Goal: Transaction & Acquisition: Purchase product/service

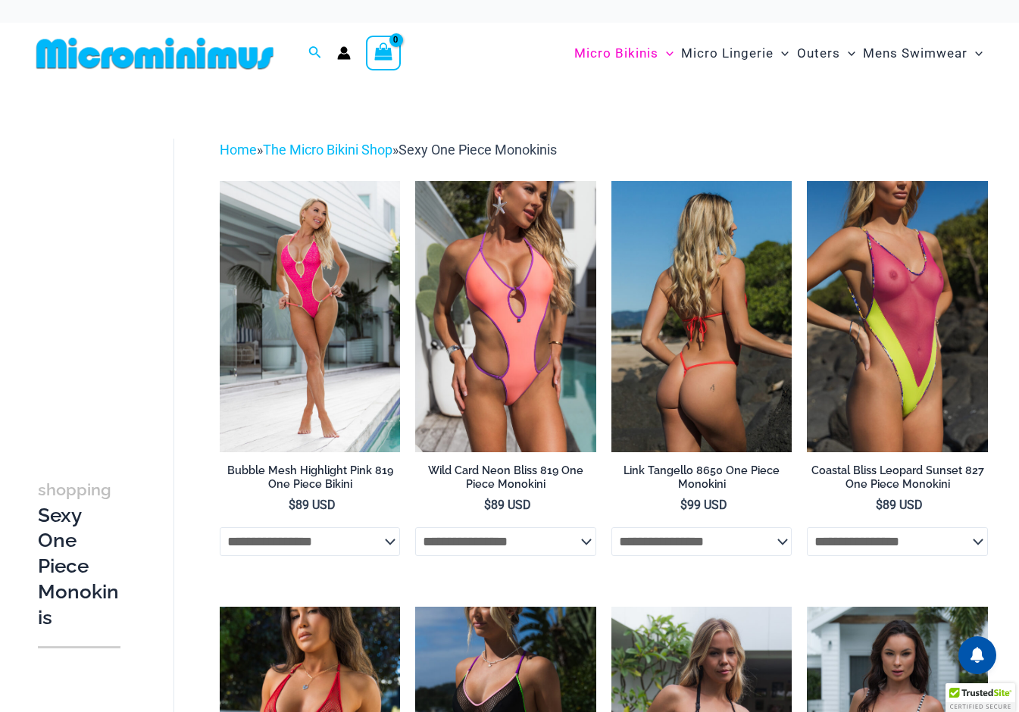
click at [745, 339] on img at bounding box center [701, 316] width 181 height 271
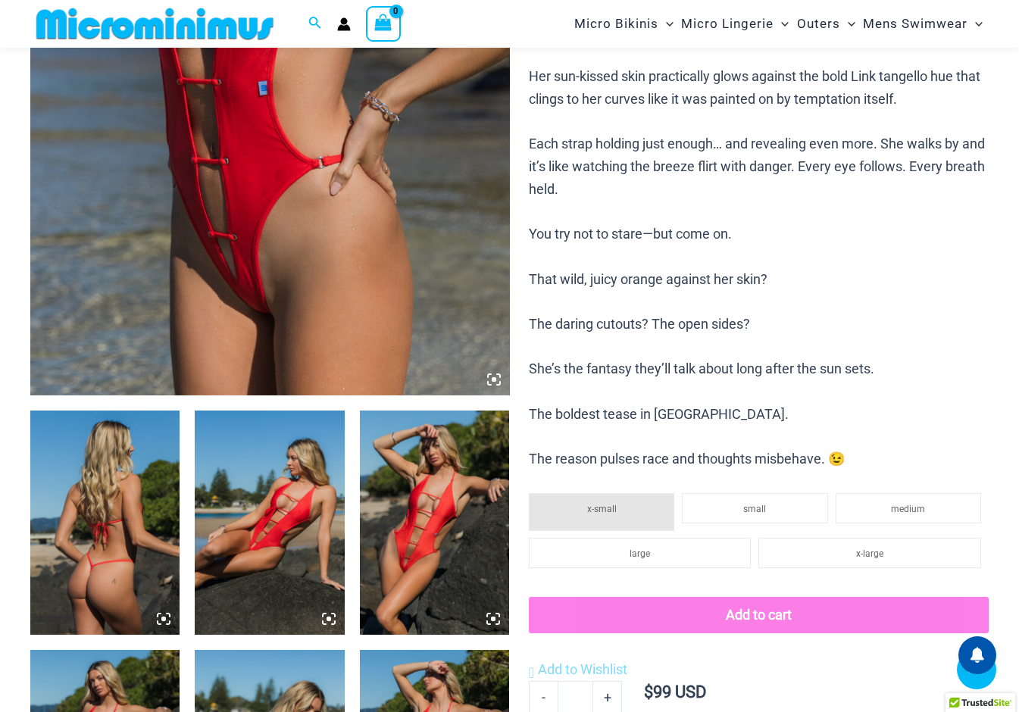
scroll to position [1041, 0]
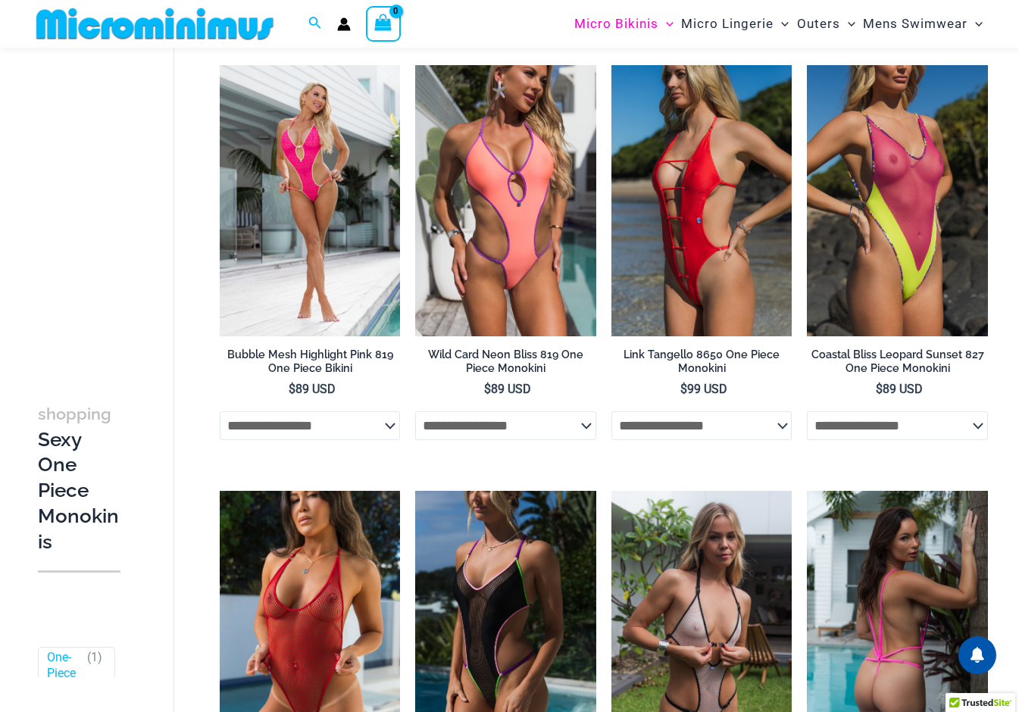
scroll to position [98, 0]
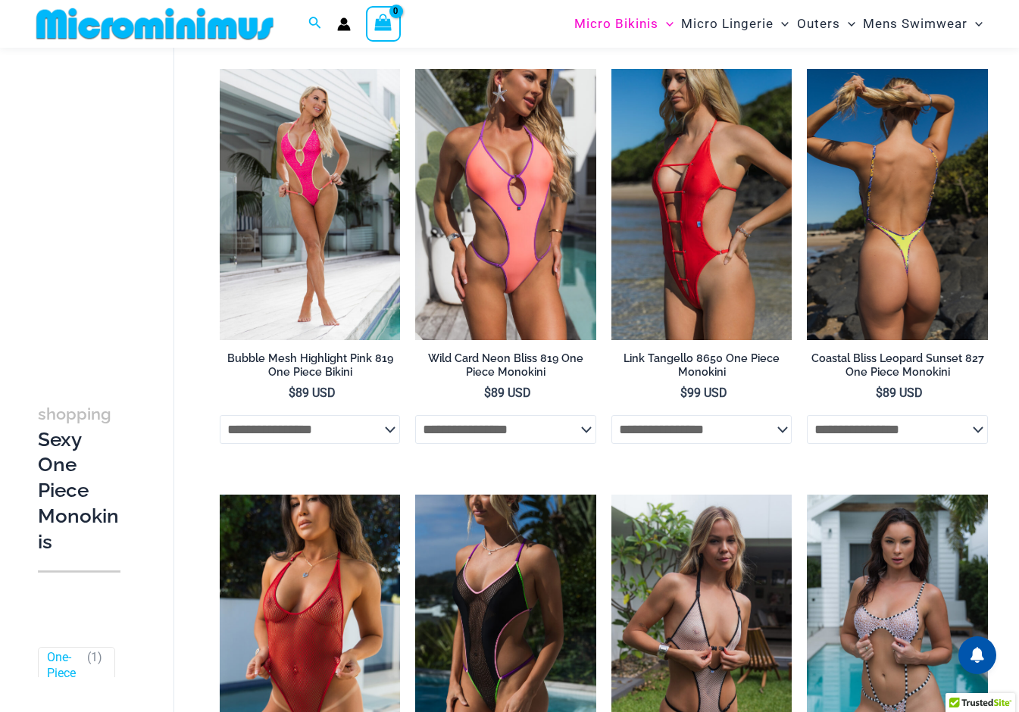
click at [880, 313] on img at bounding box center [897, 204] width 181 height 271
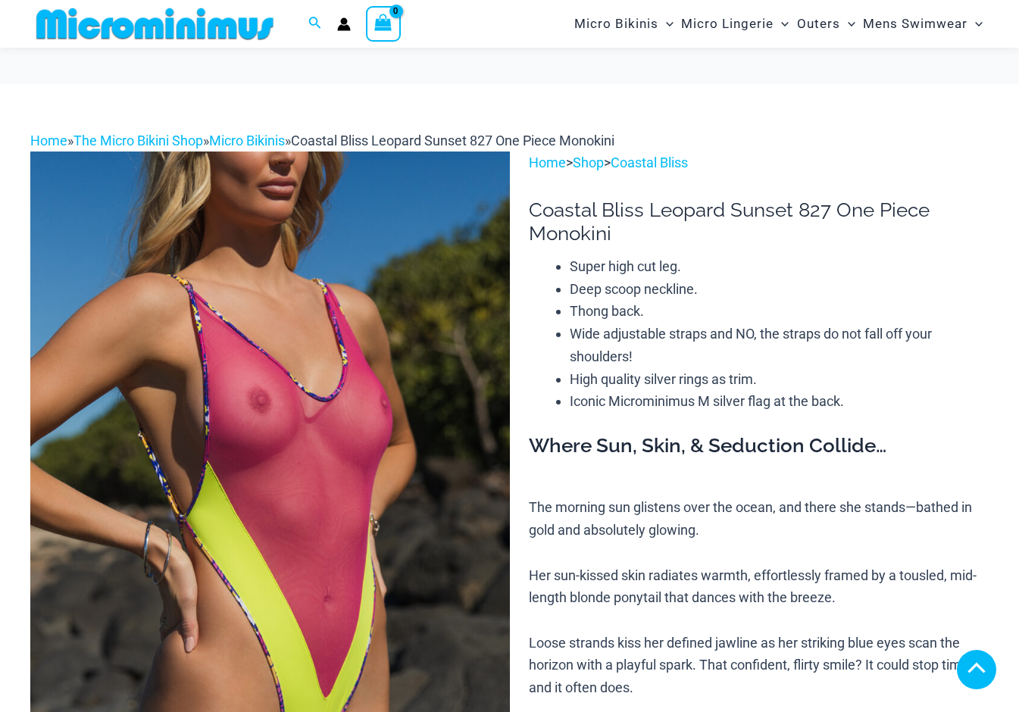
scroll to position [495, 0]
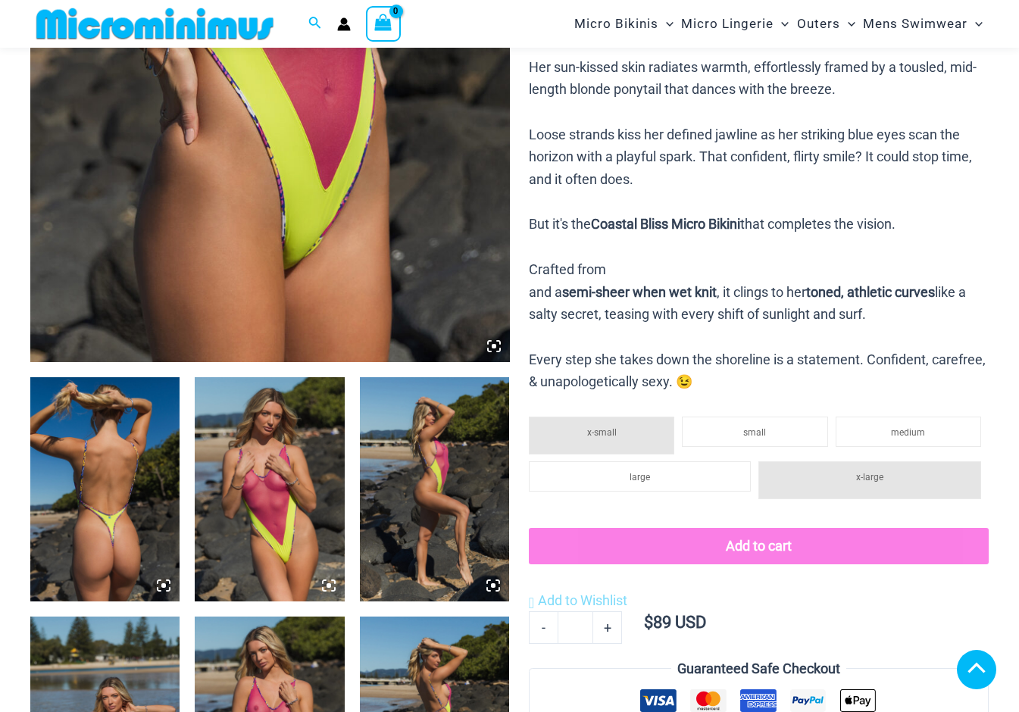
click at [488, 351] on icon at bounding box center [489, 349] width 3 height 3
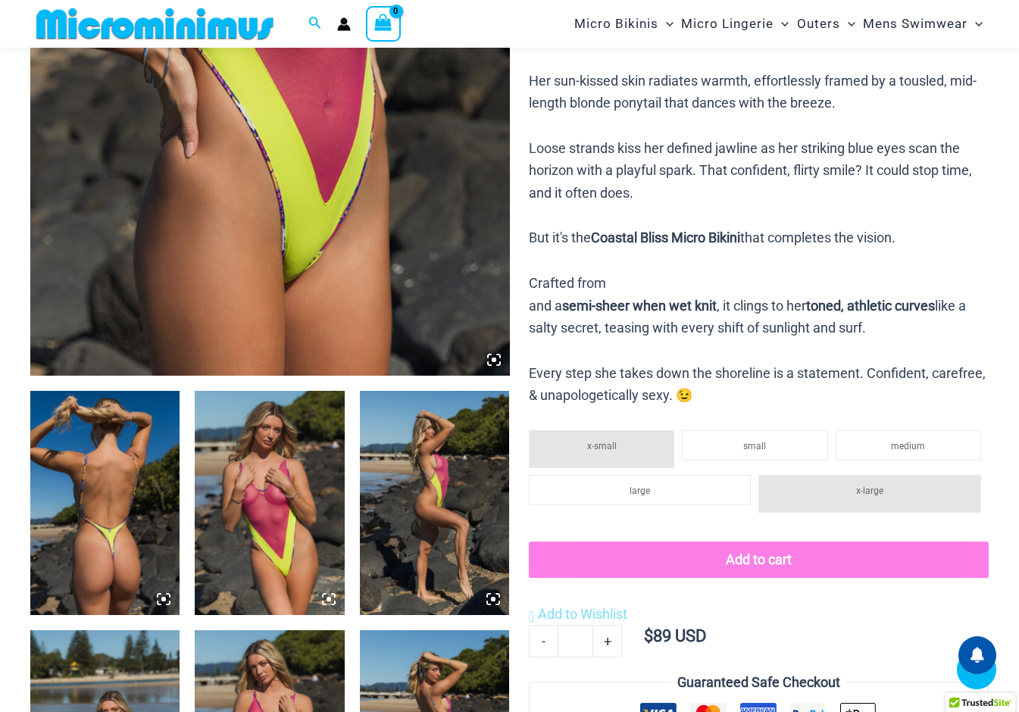
click at [493, 364] on icon at bounding box center [494, 360] width 14 height 14
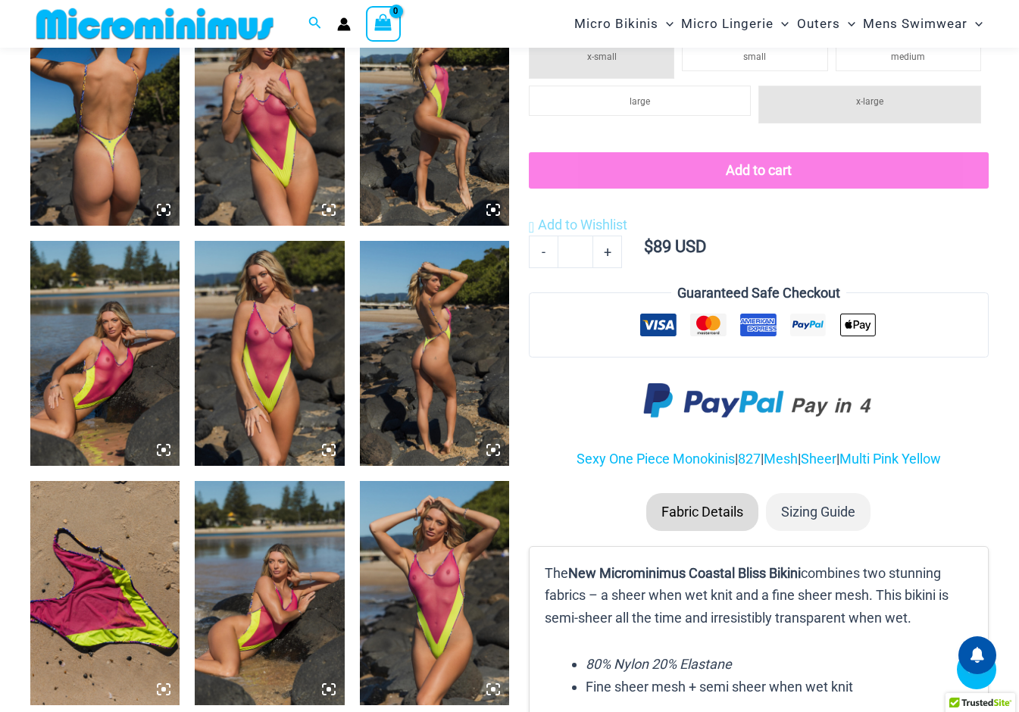
scroll to position [959, 0]
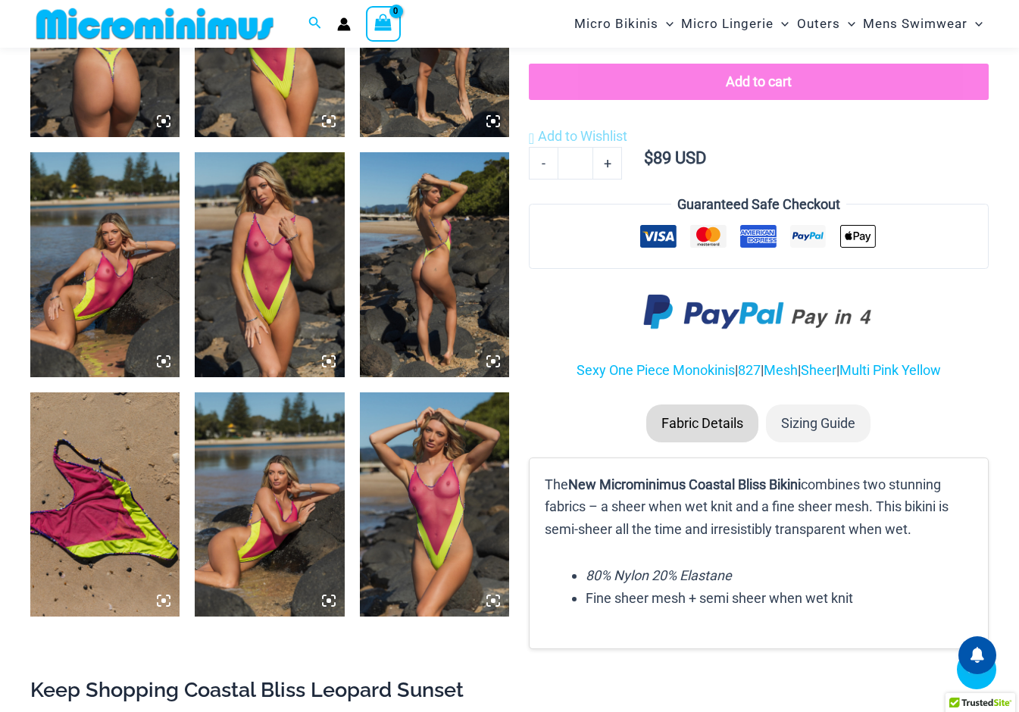
click at [492, 362] on icon at bounding box center [493, 361] width 5 height 5
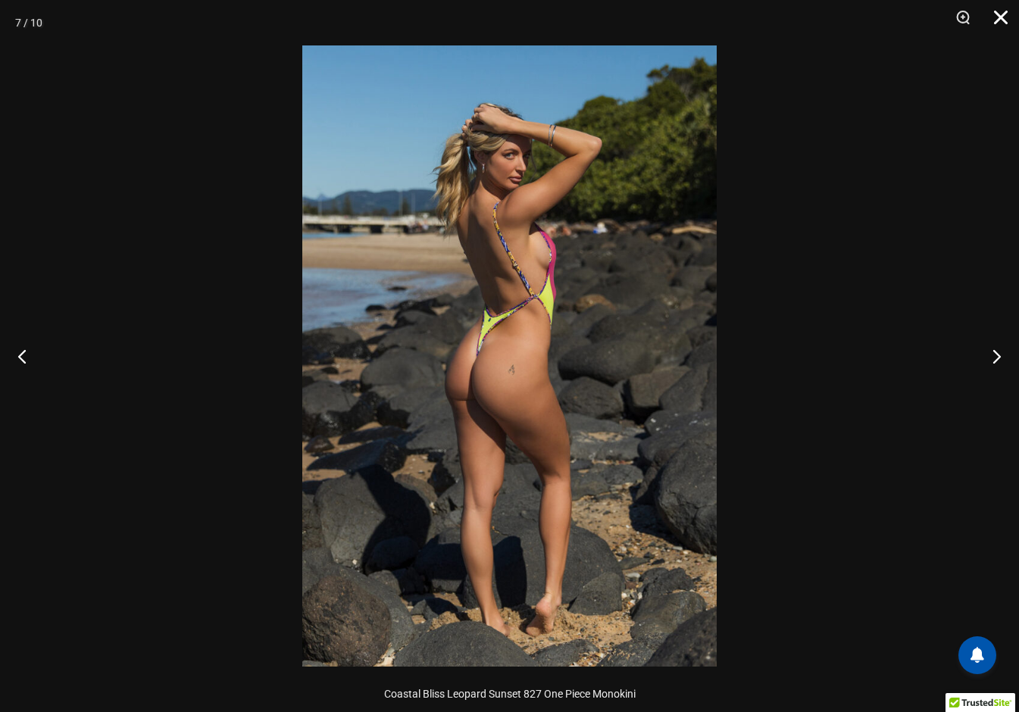
click at [1000, 22] on button "Close" at bounding box center [995, 22] width 38 height 45
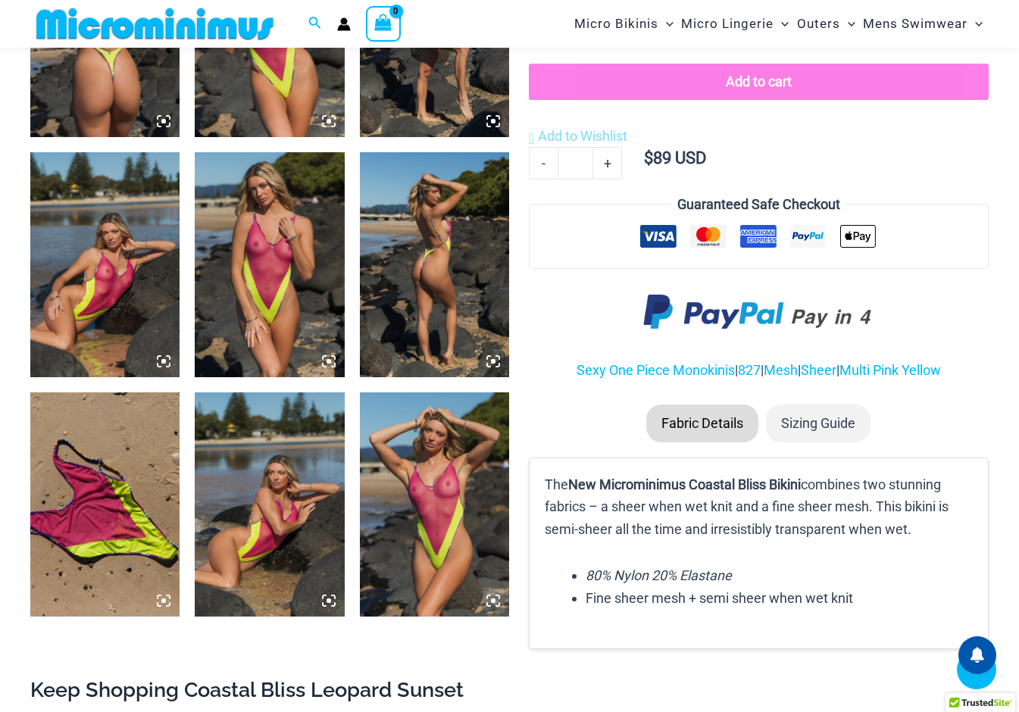
click at [498, 605] on icon at bounding box center [493, 601] width 14 height 14
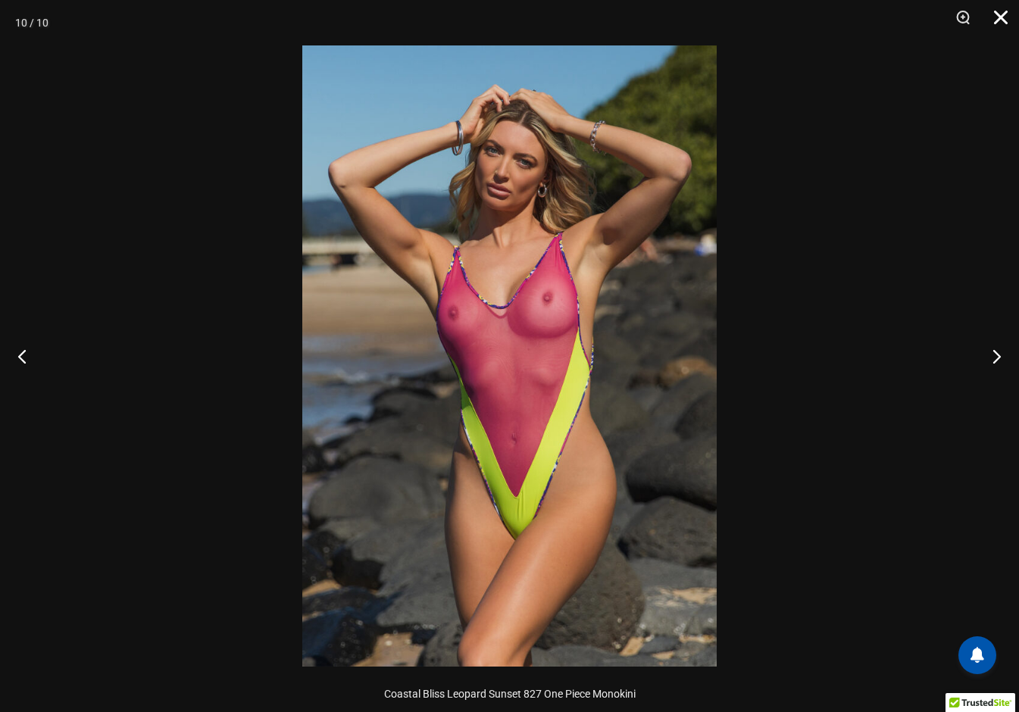
click at [1001, 23] on button "Close" at bounding box center [995, 22] width 38 height 45
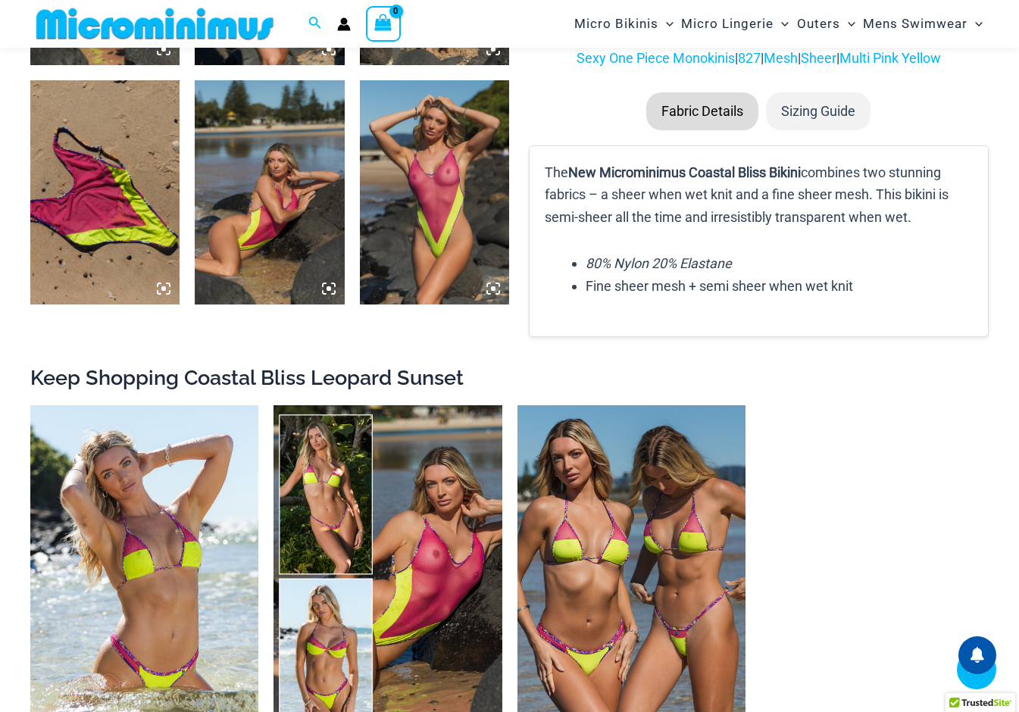
scroll to position [1460, 0]
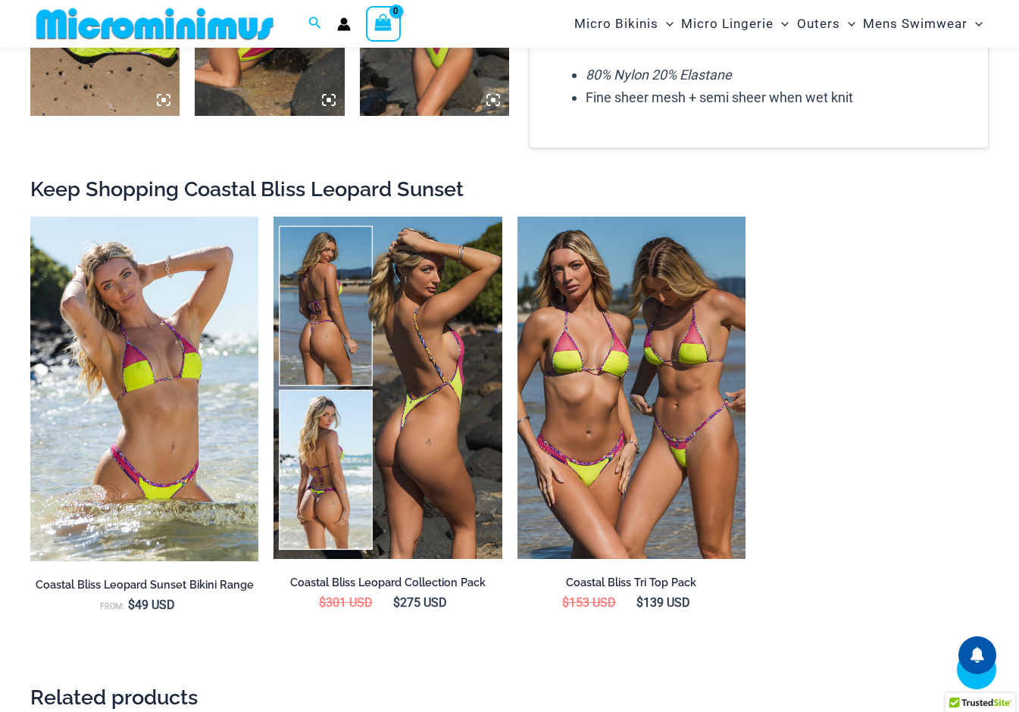
click at [439, 483] on img at bounding box center [387, 388] width 228 height 342
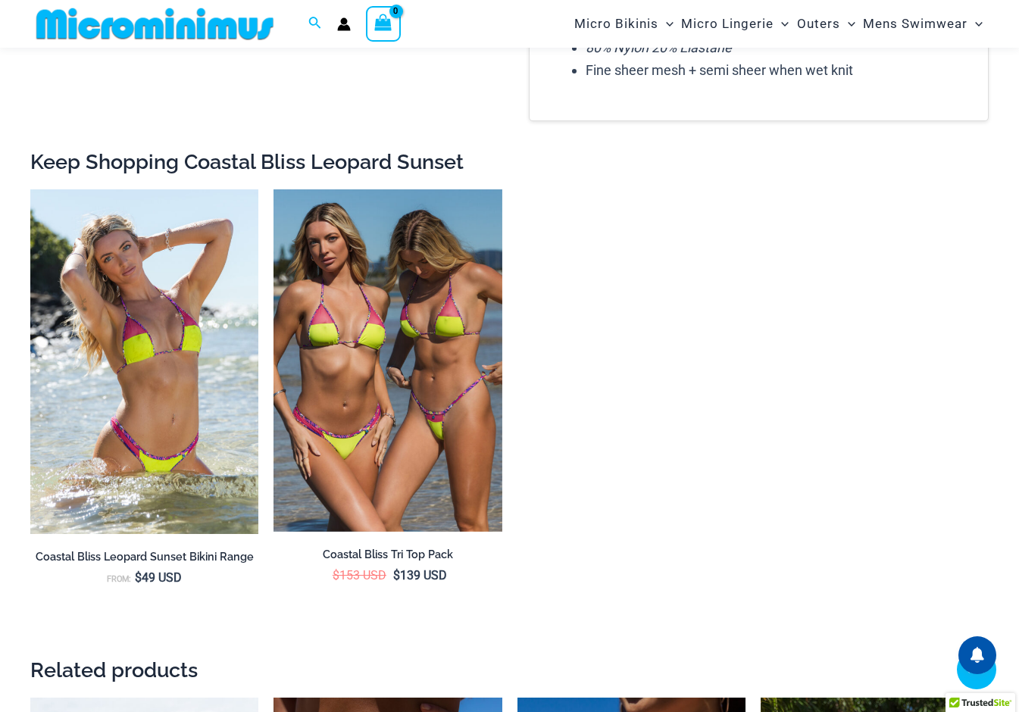
scroll to position [3057, 0]
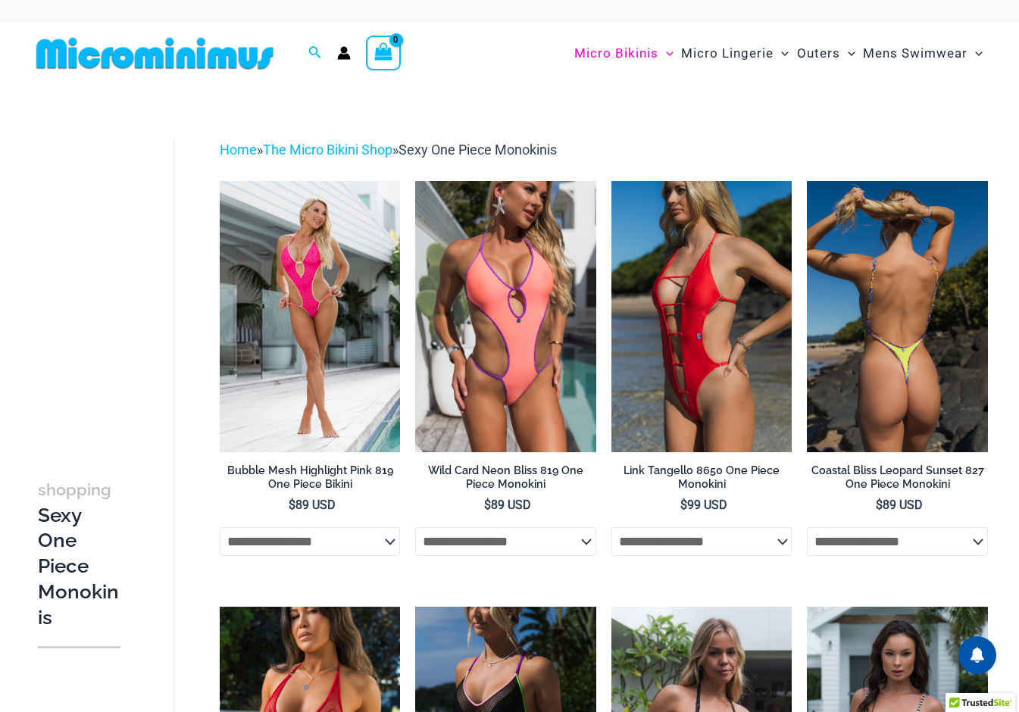
click at [910, 468] on h2 "Coastal Bliss Leopard Sunset 827 One Piece Monokini" at bounding box center [897, 478] width 181 height 28
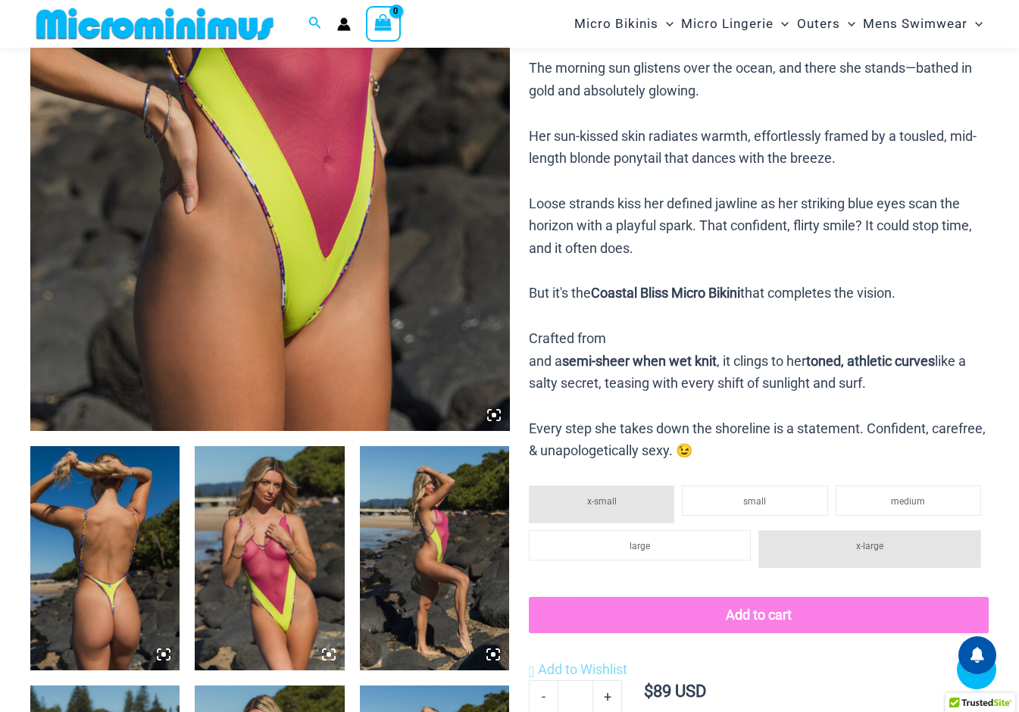
scroll to position [1836, 0]
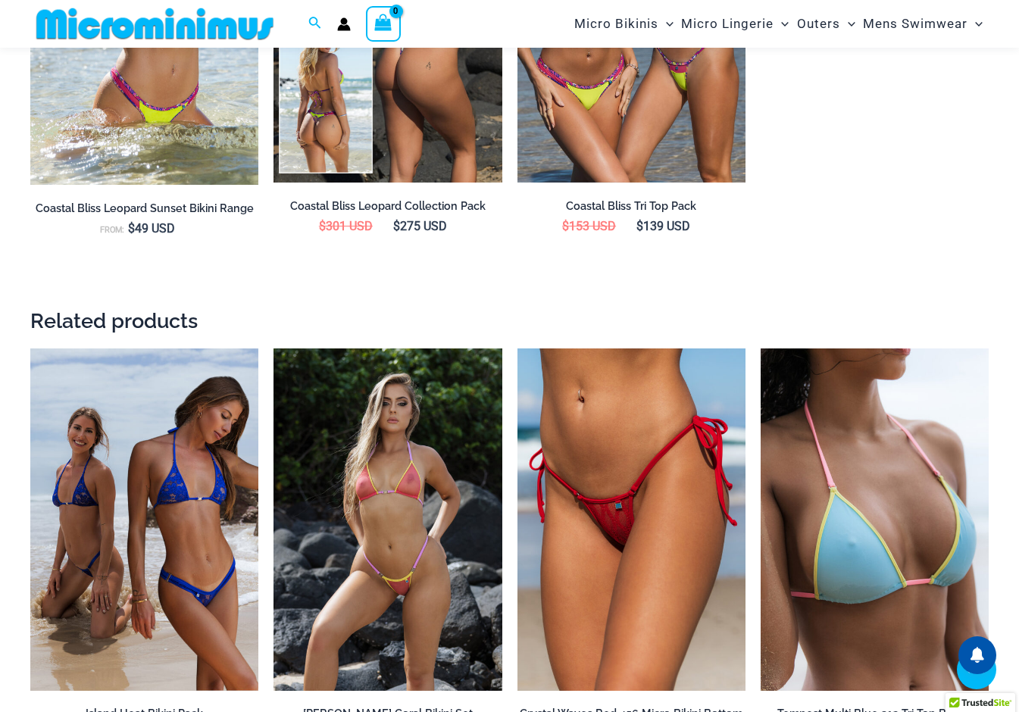
click at [451, 204] on h2 "Coastal Bliss Leopard Collection Pack" at bounding box center [387, 206] width 228 height 14
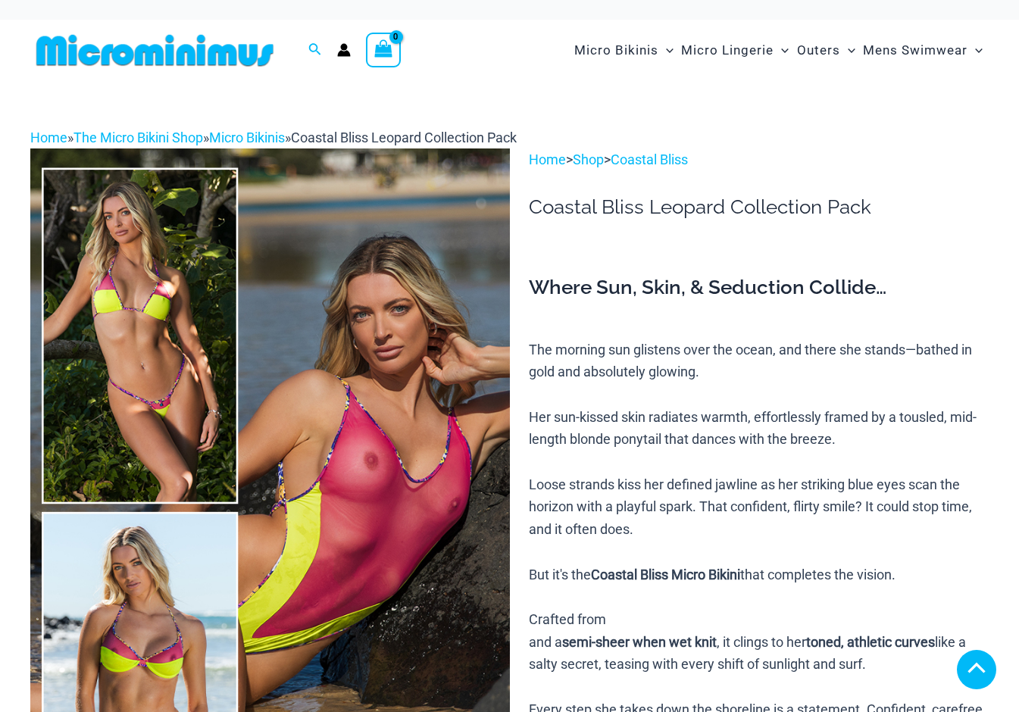
scroll to position [476, 0]
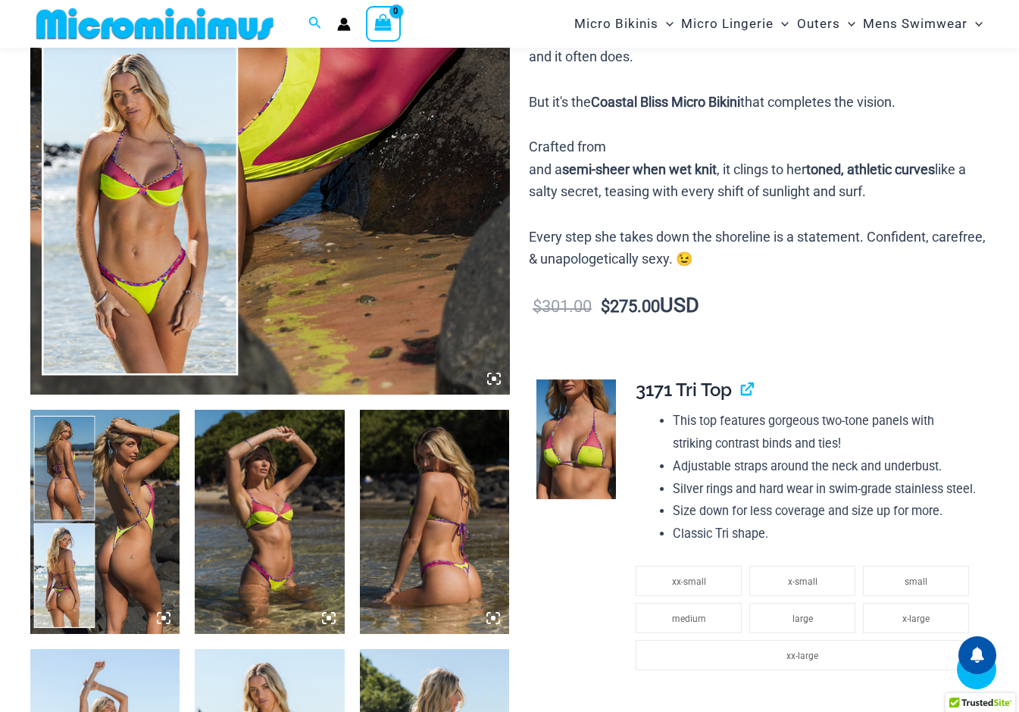
click at [154, 489] on img at bounding box center [104, 522] width 149 height 224
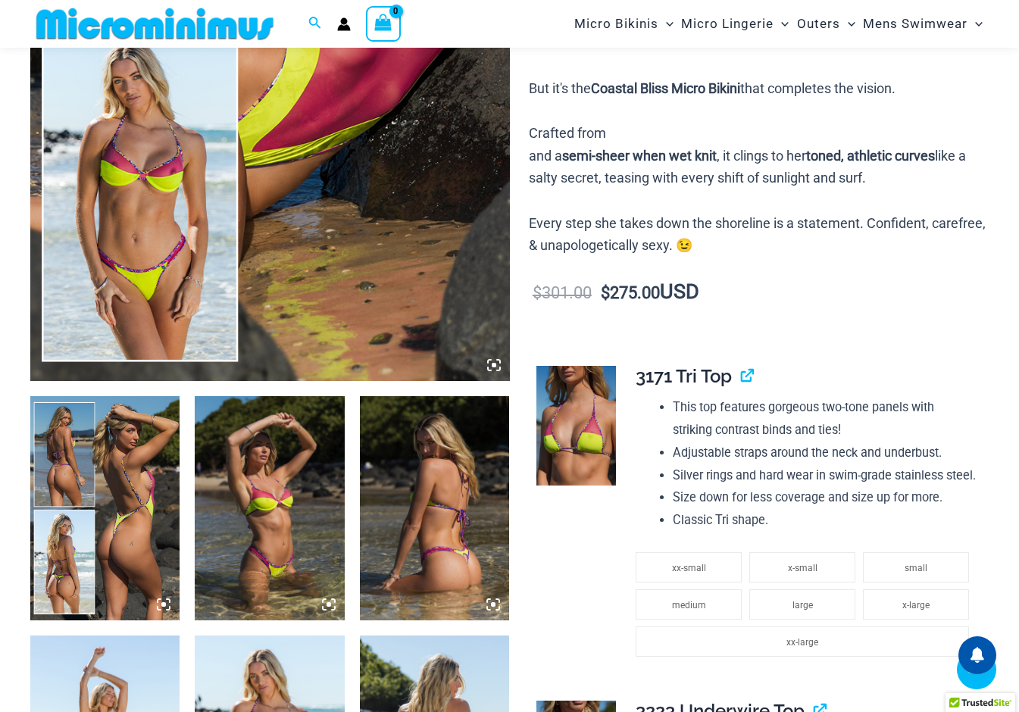
scroll to position [462, 0]
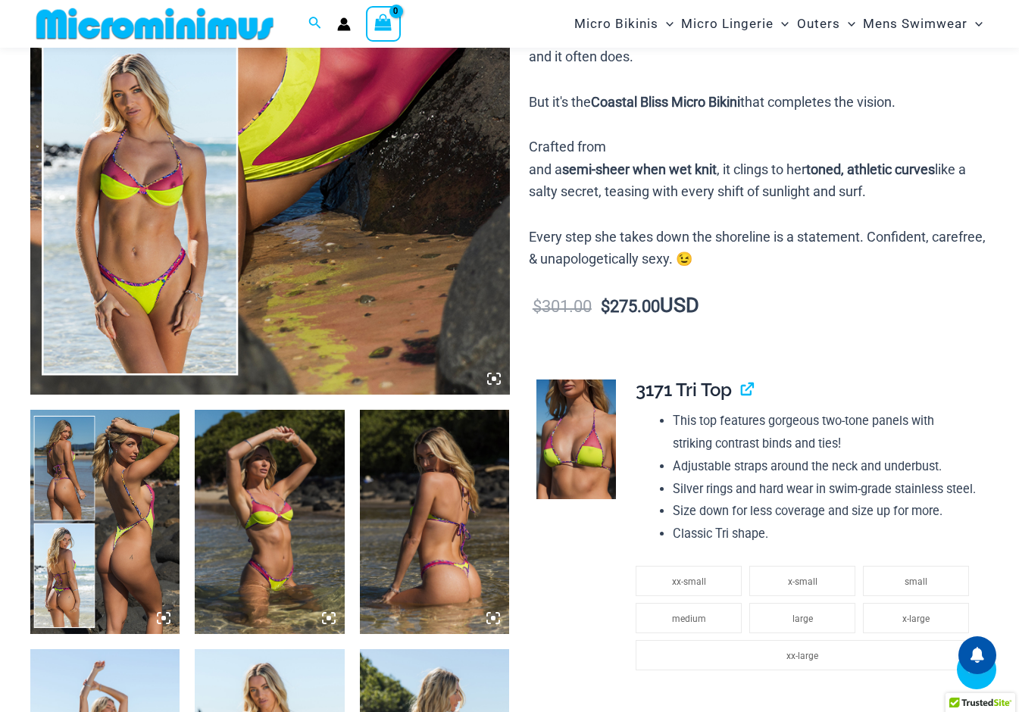
click at [162, 619] on icon at bounding box center [163, 618] width 5 height 5
click at [162, 618] on icon at bounding box center [163, 618] width 5 height 5
click at [167, 623] on icon at bounding box center [168, 621] width 3 height 3
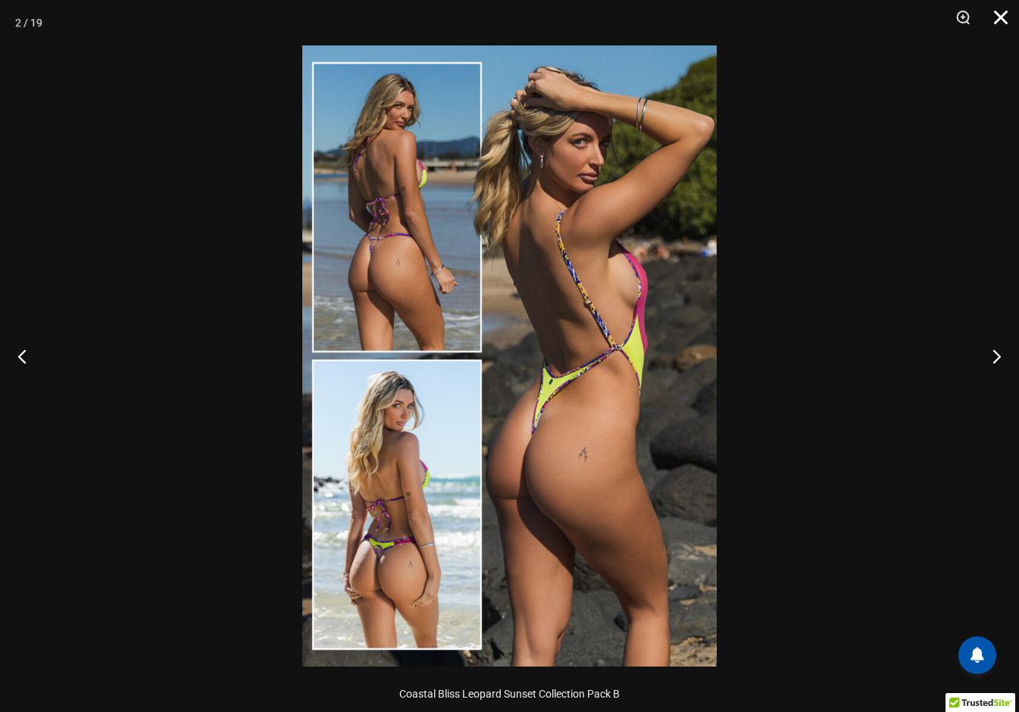
click at [1011, 11] on button "Close" at bounding box center [995, 22] width 38 height 45
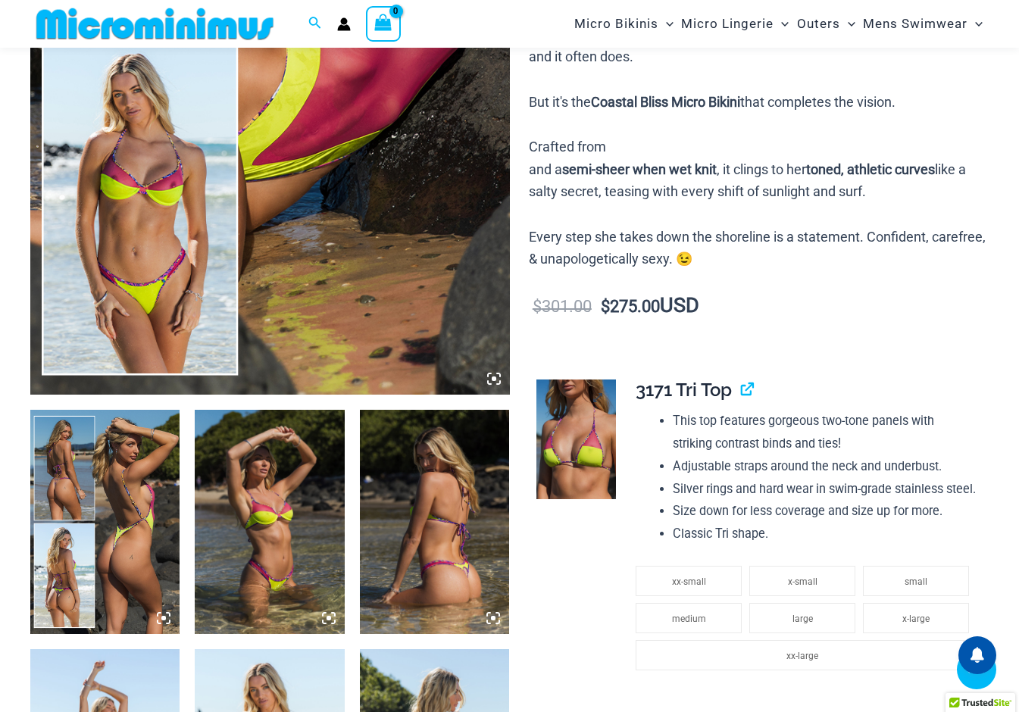
click at [589, 396] on link at bounding box center [576, 440] width 80 height 120
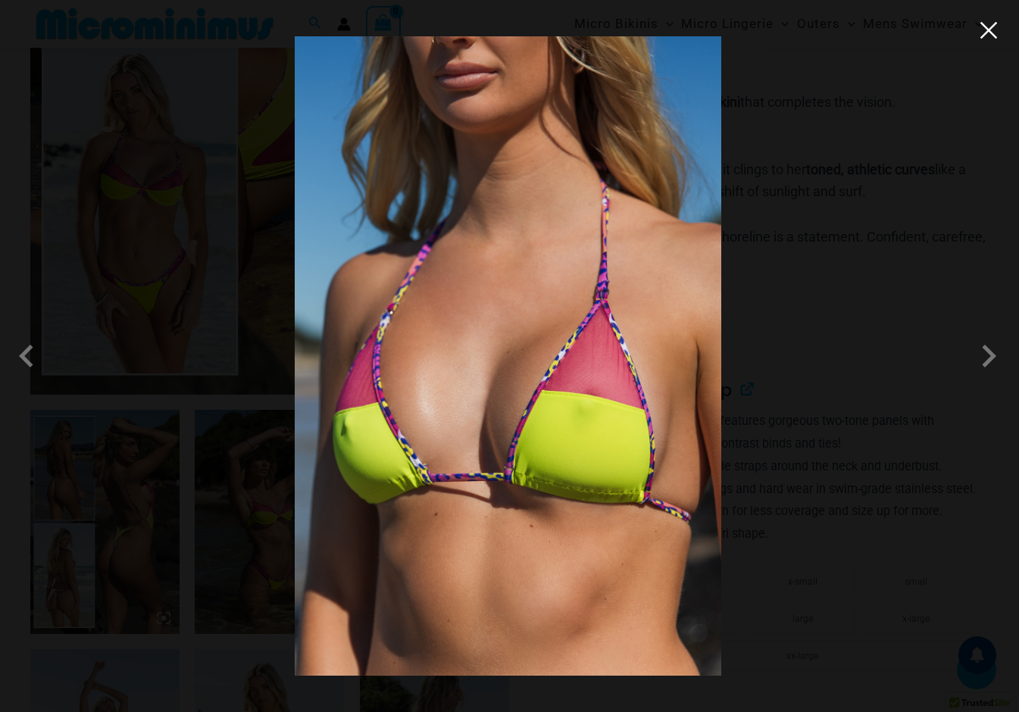
click at [997, 29] on button "Close" at bounding box center [988, 30] width 23 height 23
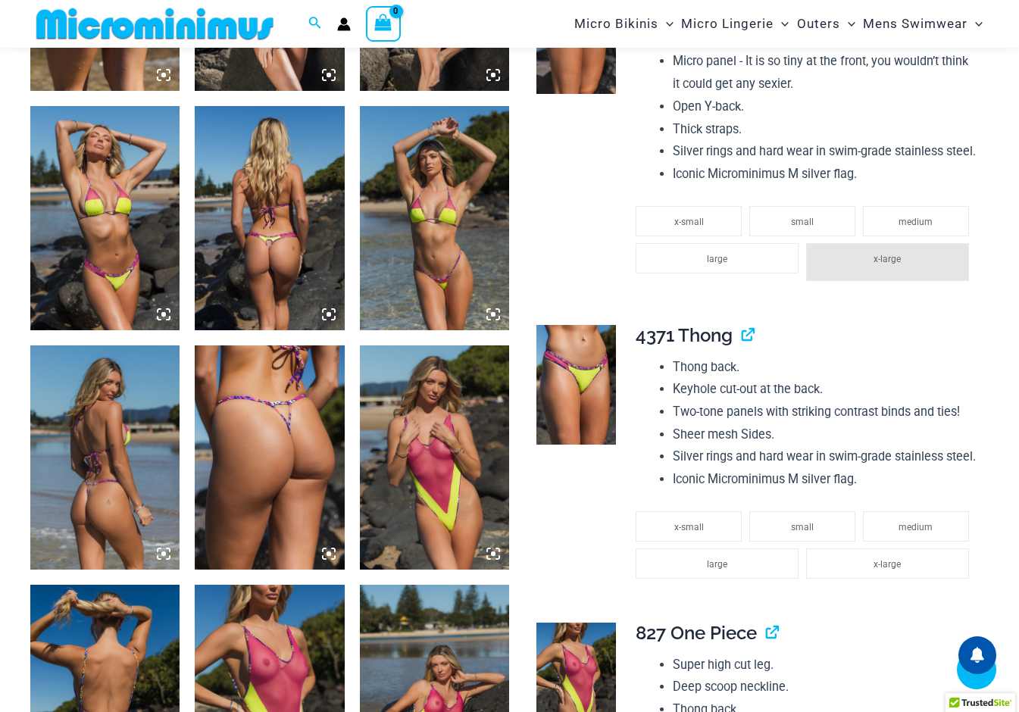
scroll to position [1508, 0]
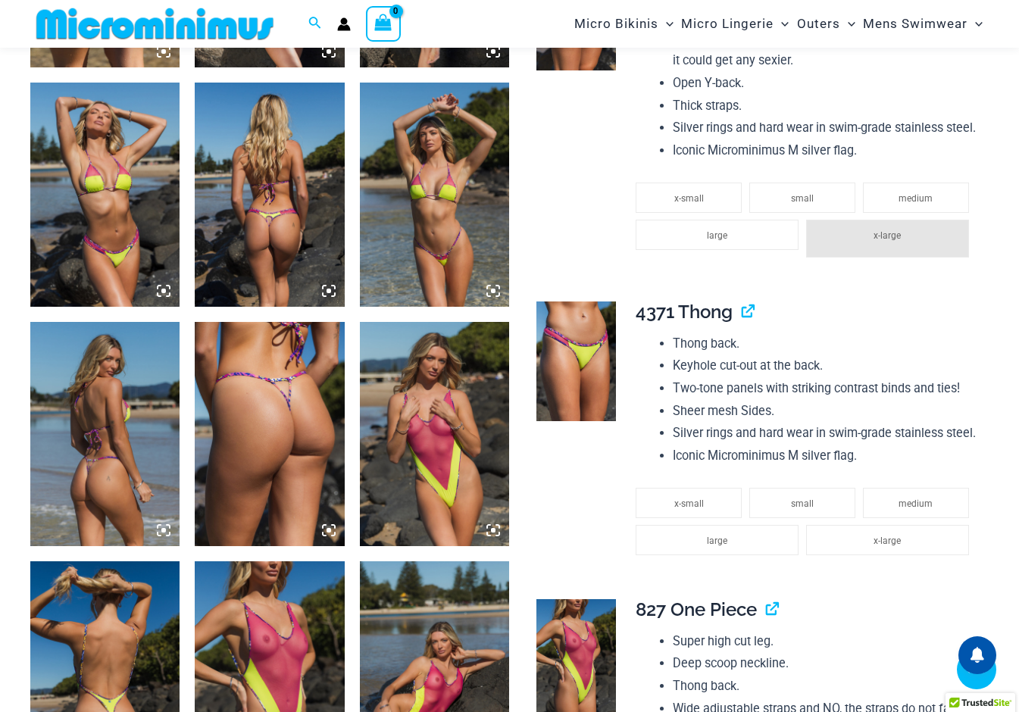
click at [586, 70] on img at bounding box center [576, 11] width 80 height 120
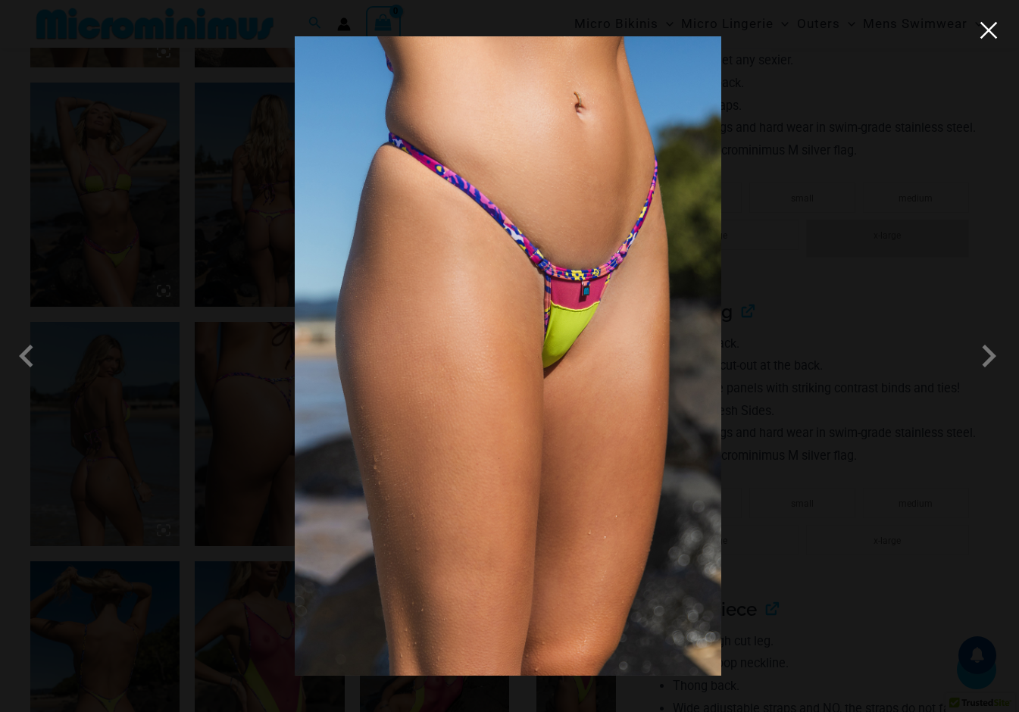
click at [990, 35] on button "Close" at bounding box center [988, 30] width 23 height 23
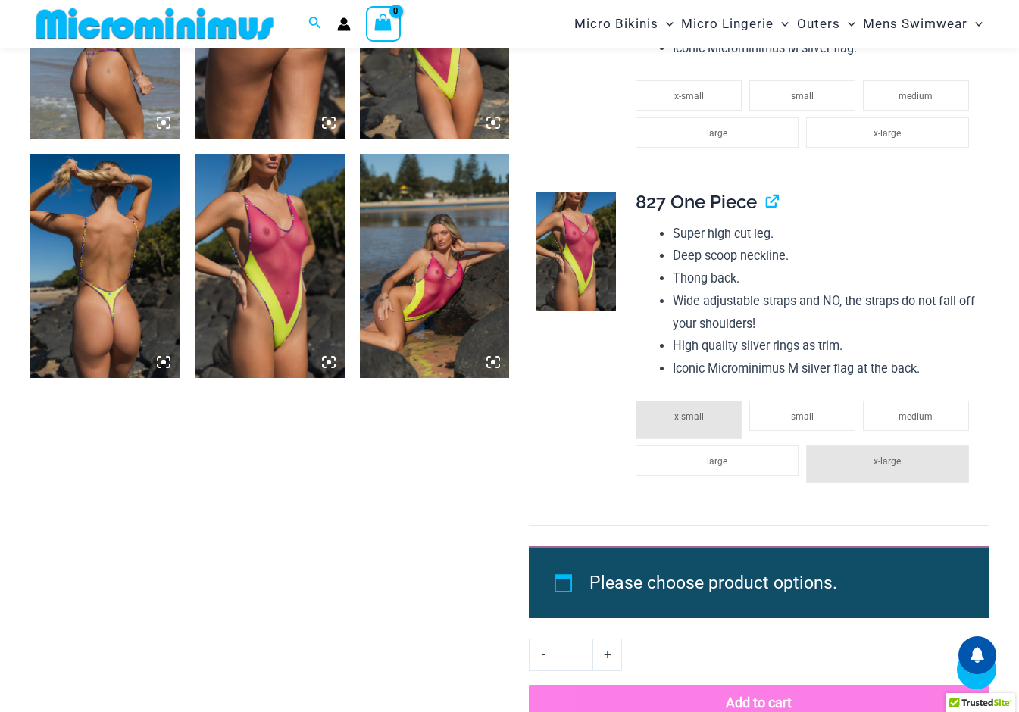
scroll to position [1919, 0]
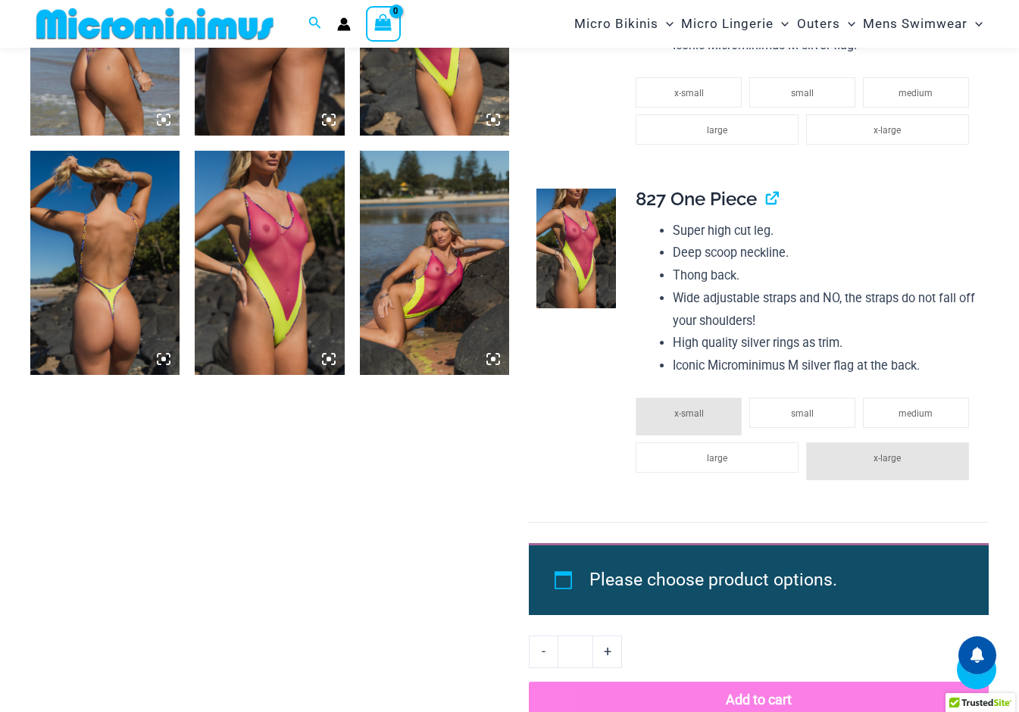
click at [604, 308] on img at bounding box center [576, 249] width 80 height 120
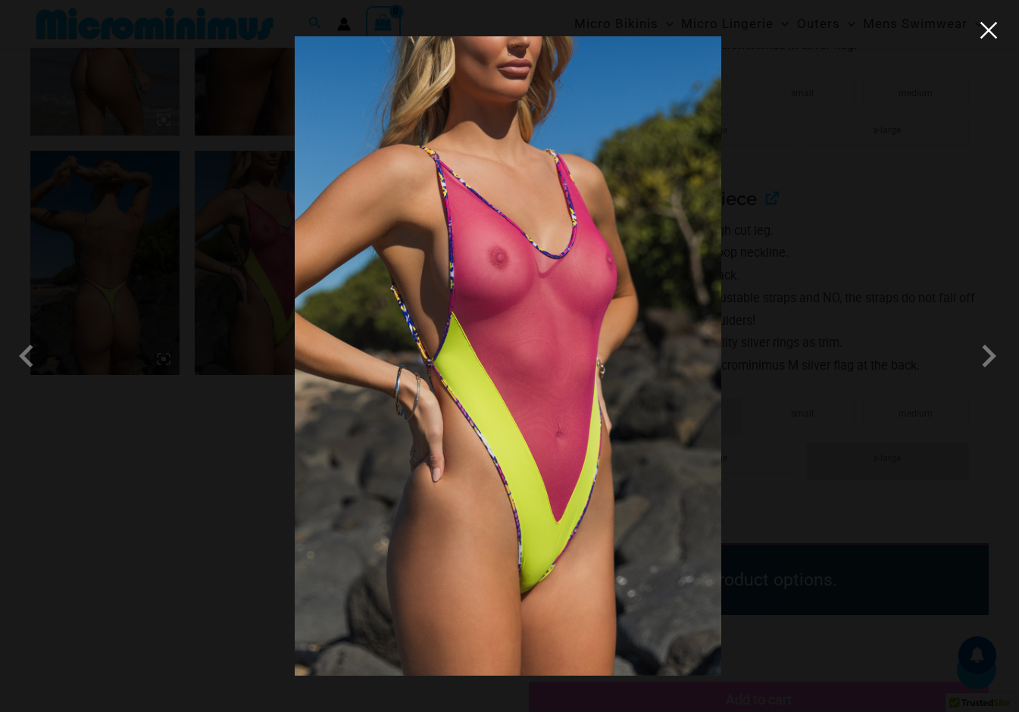
click at [986, 33] on button "Close" at bounding box center [988, 30] width 23 height 23
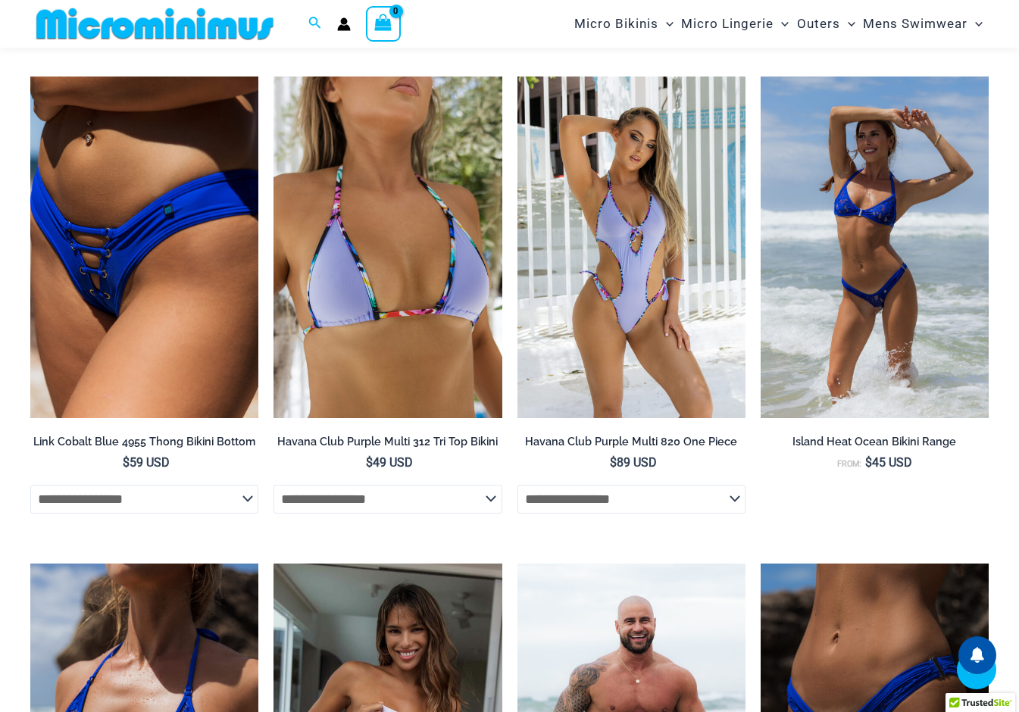
scroll to position [4652, 0]
